Goal: Communication & Community: Answer question/provide support

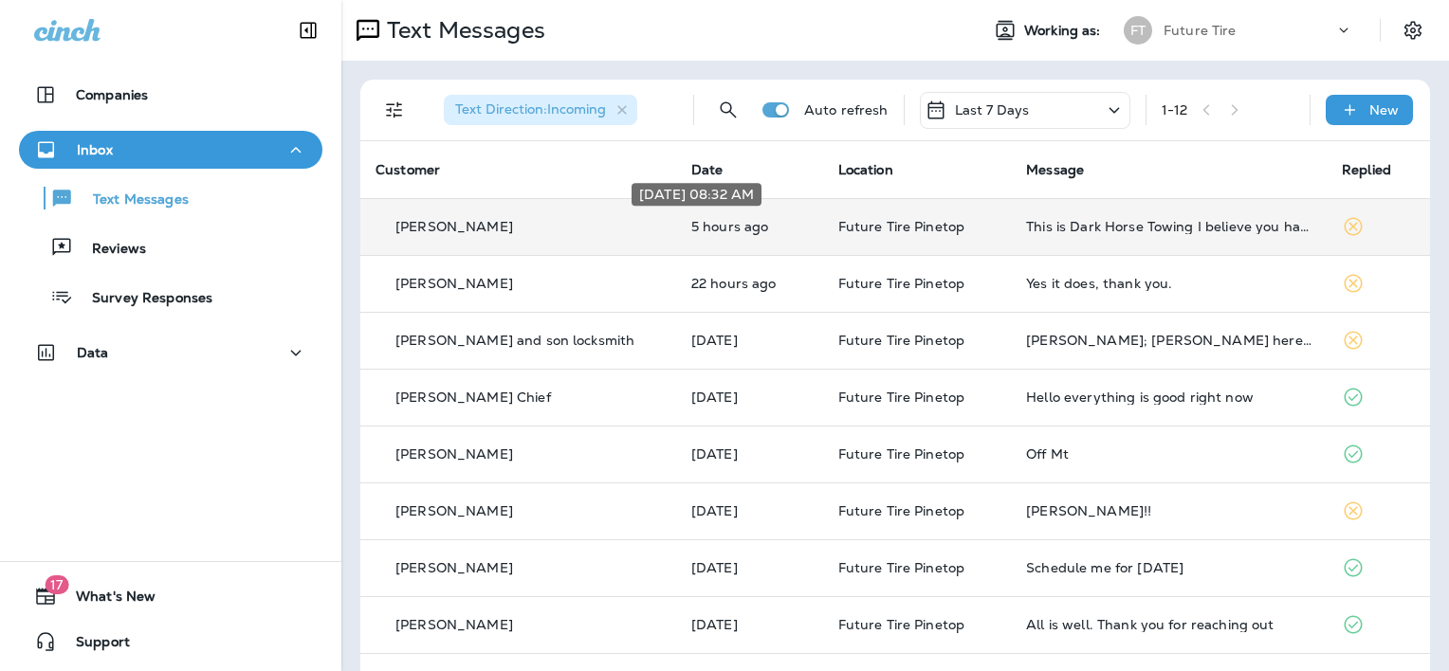
click at [691, 224] on p "5 hours ago" at bounding box center [749, 226] width 117 height 15
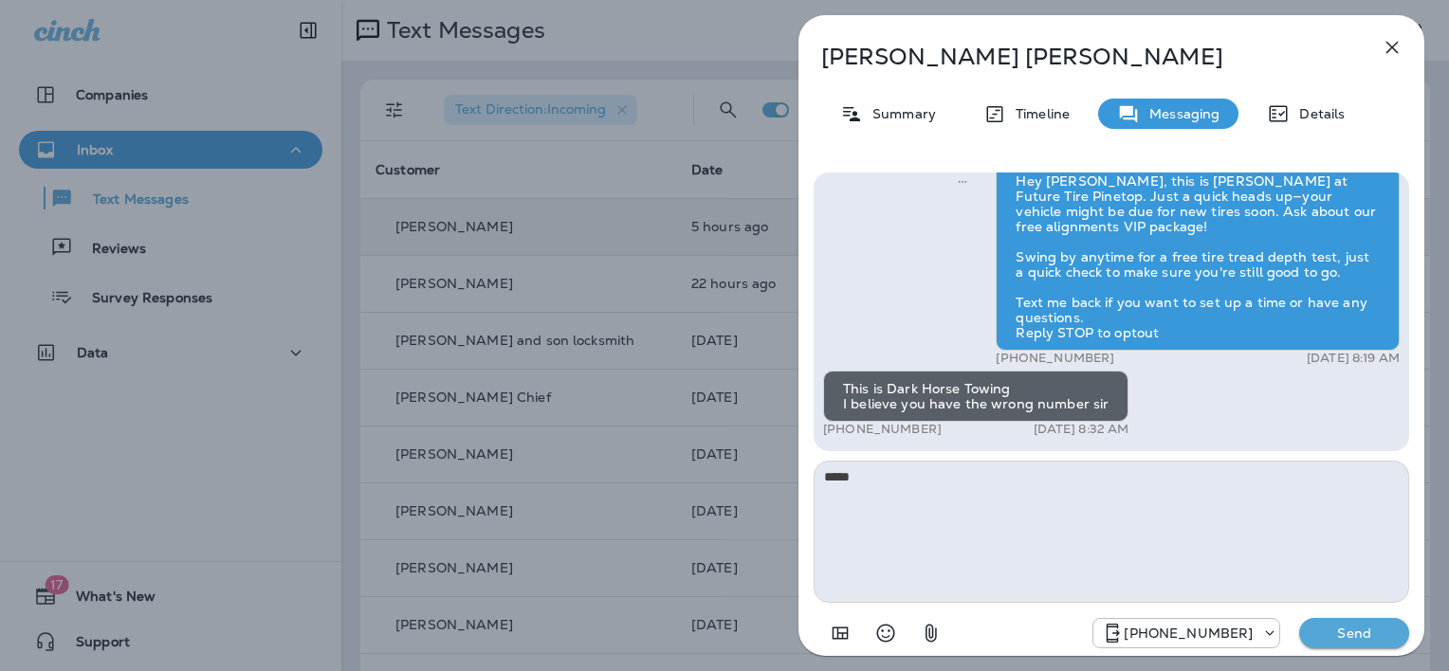
type textarea "*****"
click at [1376, 626] on p "Send" at bounding box center [1354, 633] width 80 height 17
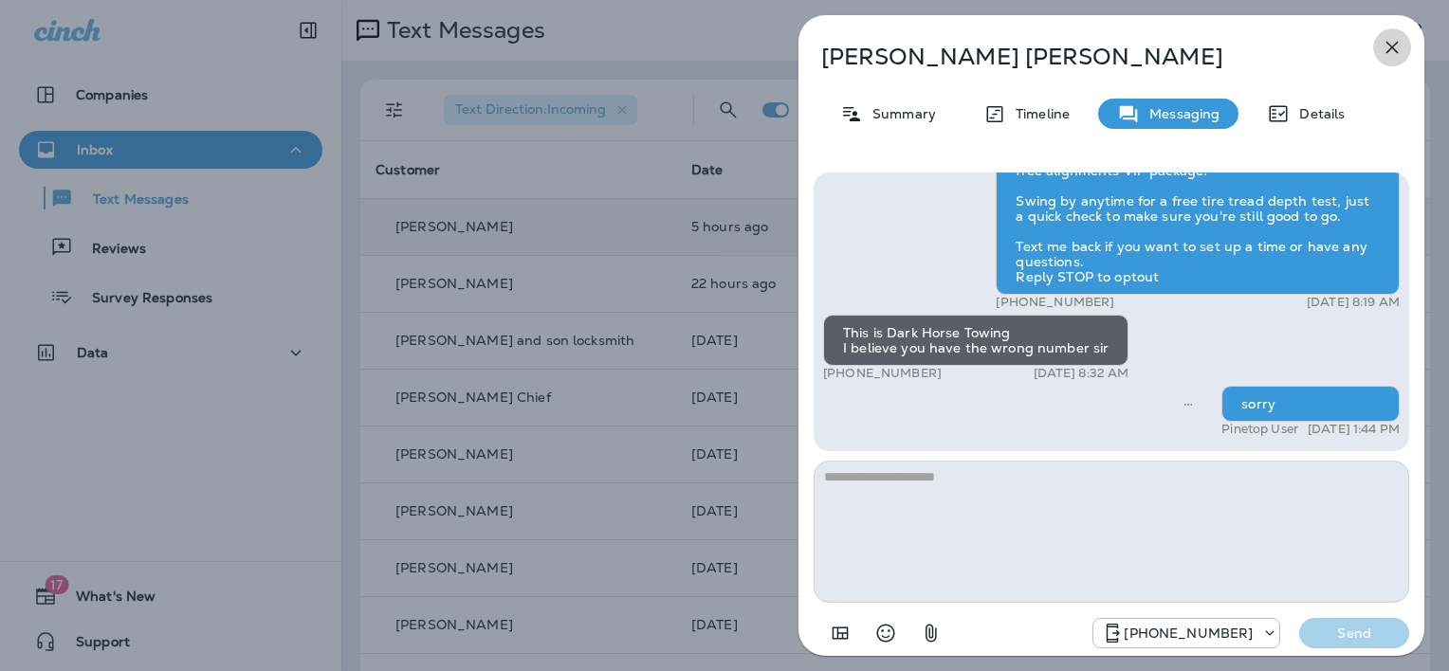
click at [1392, 44] on icon "button" at bounding box center [1391, 47] width 23 height 23
